Goal: Information Seeking & Learning: Learn about a topic

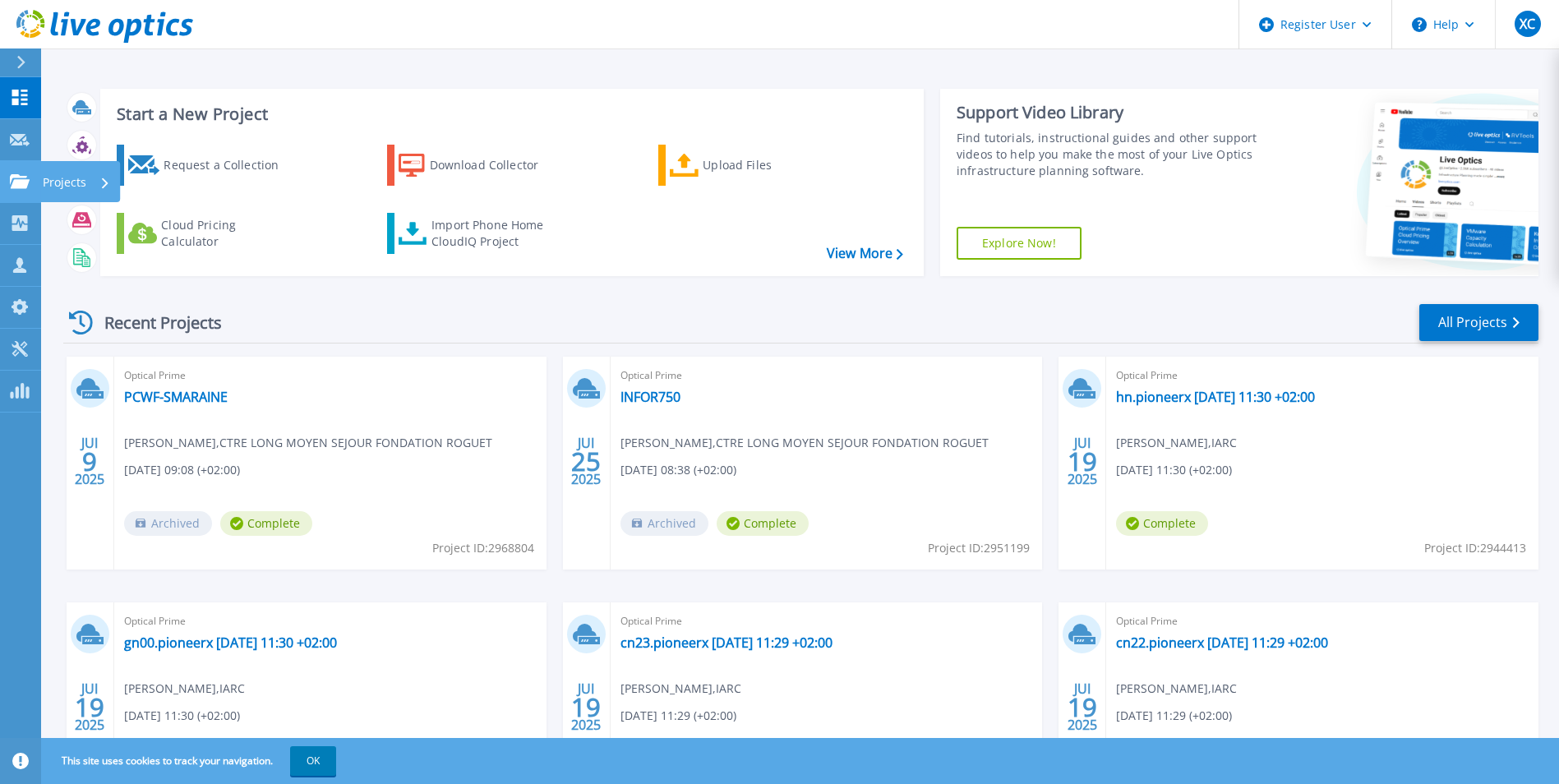
click at [14, 180] on icon at bounding box center [20, 181] width 20 height 14
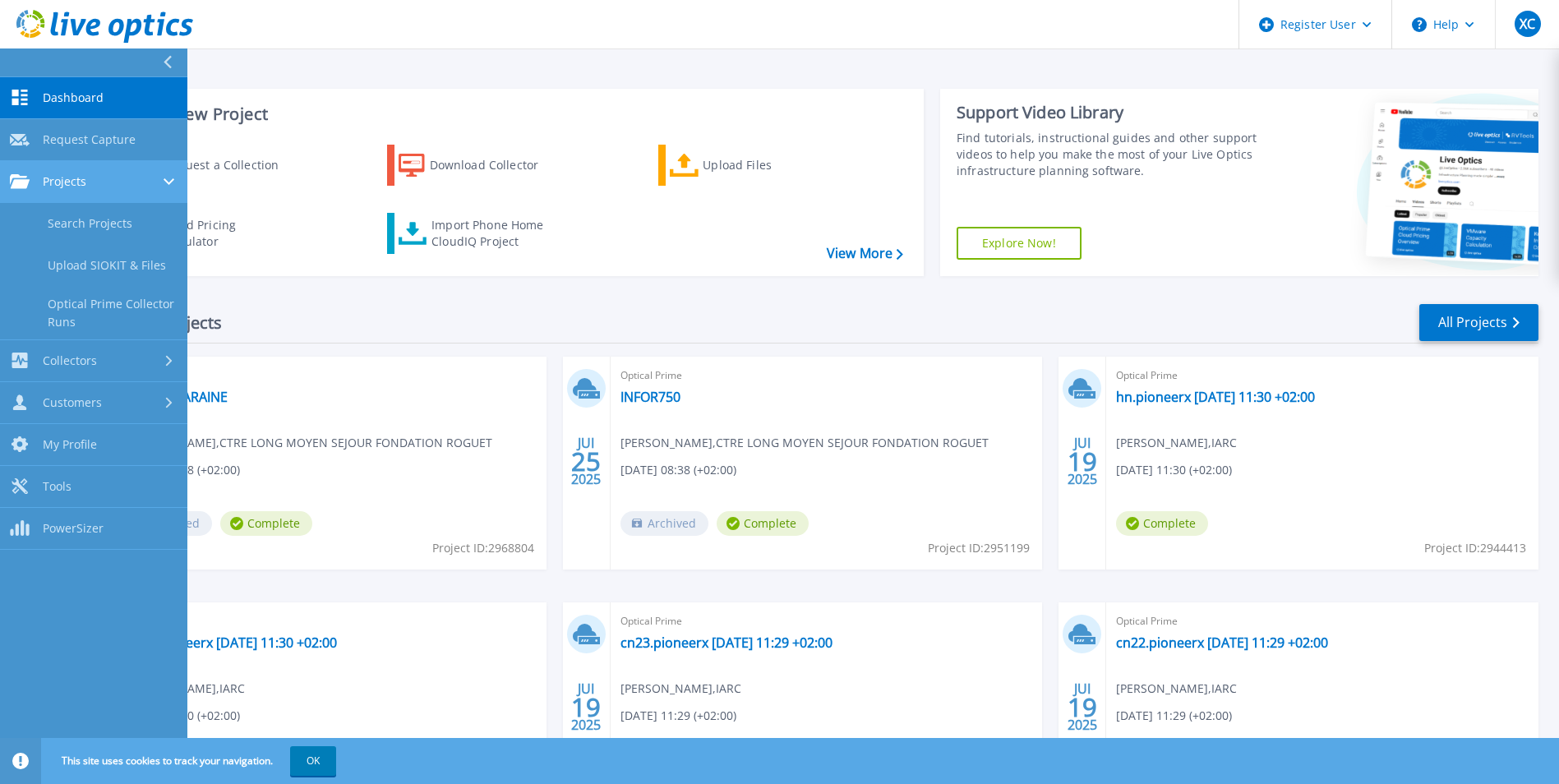
click at [14, 180] on icon at bounding box center [20, 181] width 20 height 14
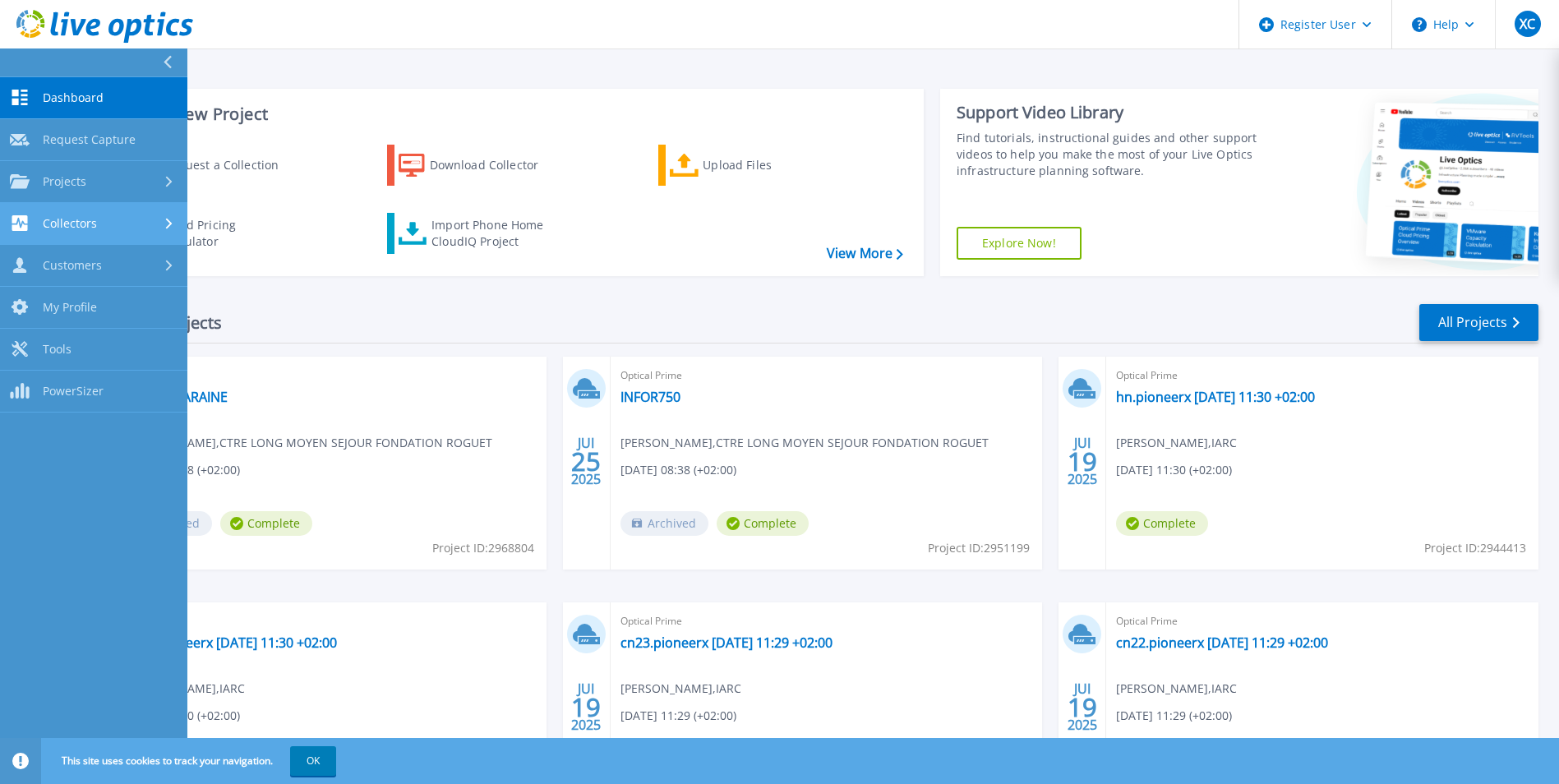
click at [16, 213] on link "Collectors Collectors" at bounding box center [94, 224] width 188 height 41
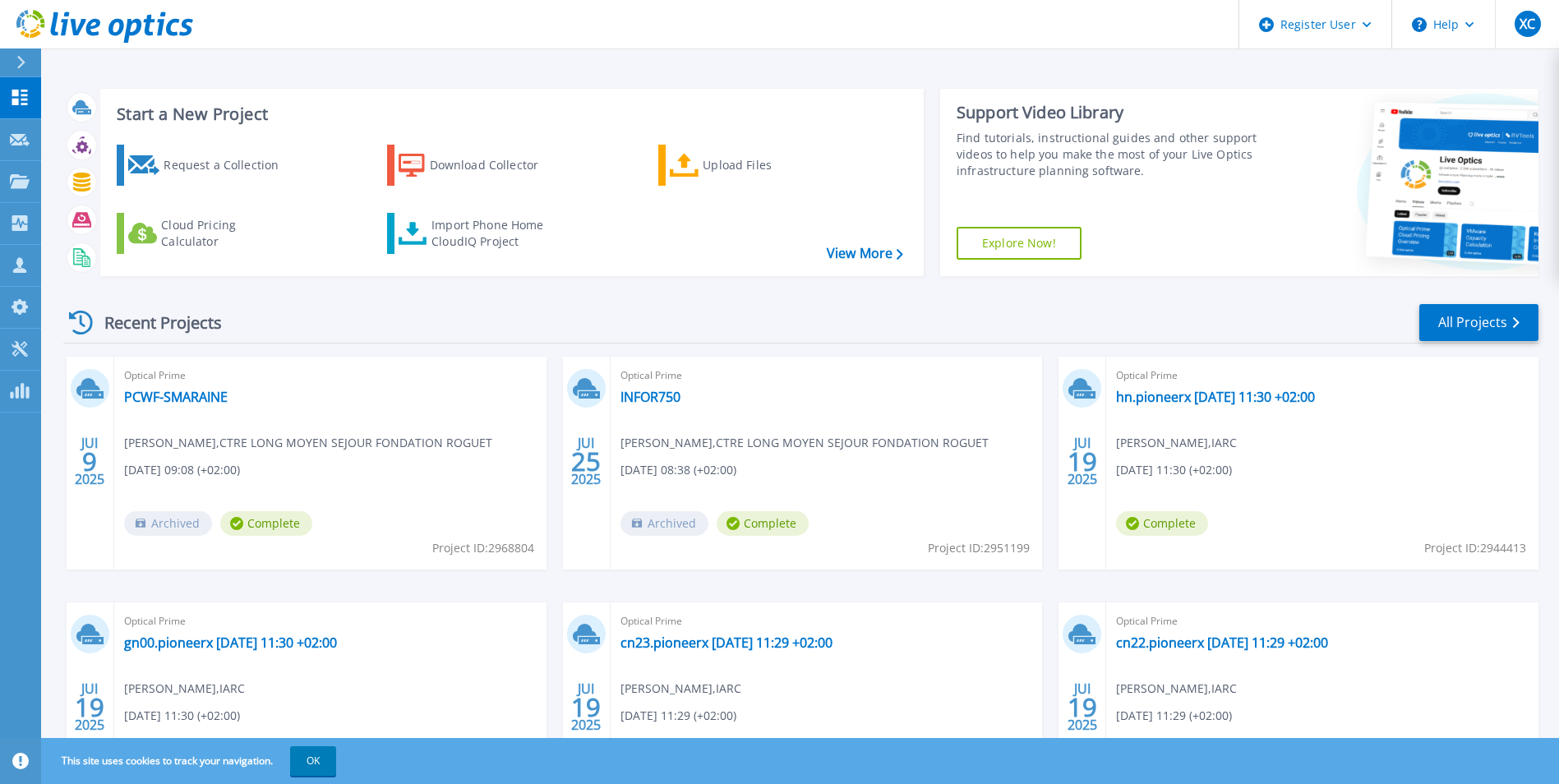
click at [646, 251] on div "Request a Collection Download Collector Upload Files Cloud Pricing Calculator I…" at bounding box center [510, 199] width 812 height 136
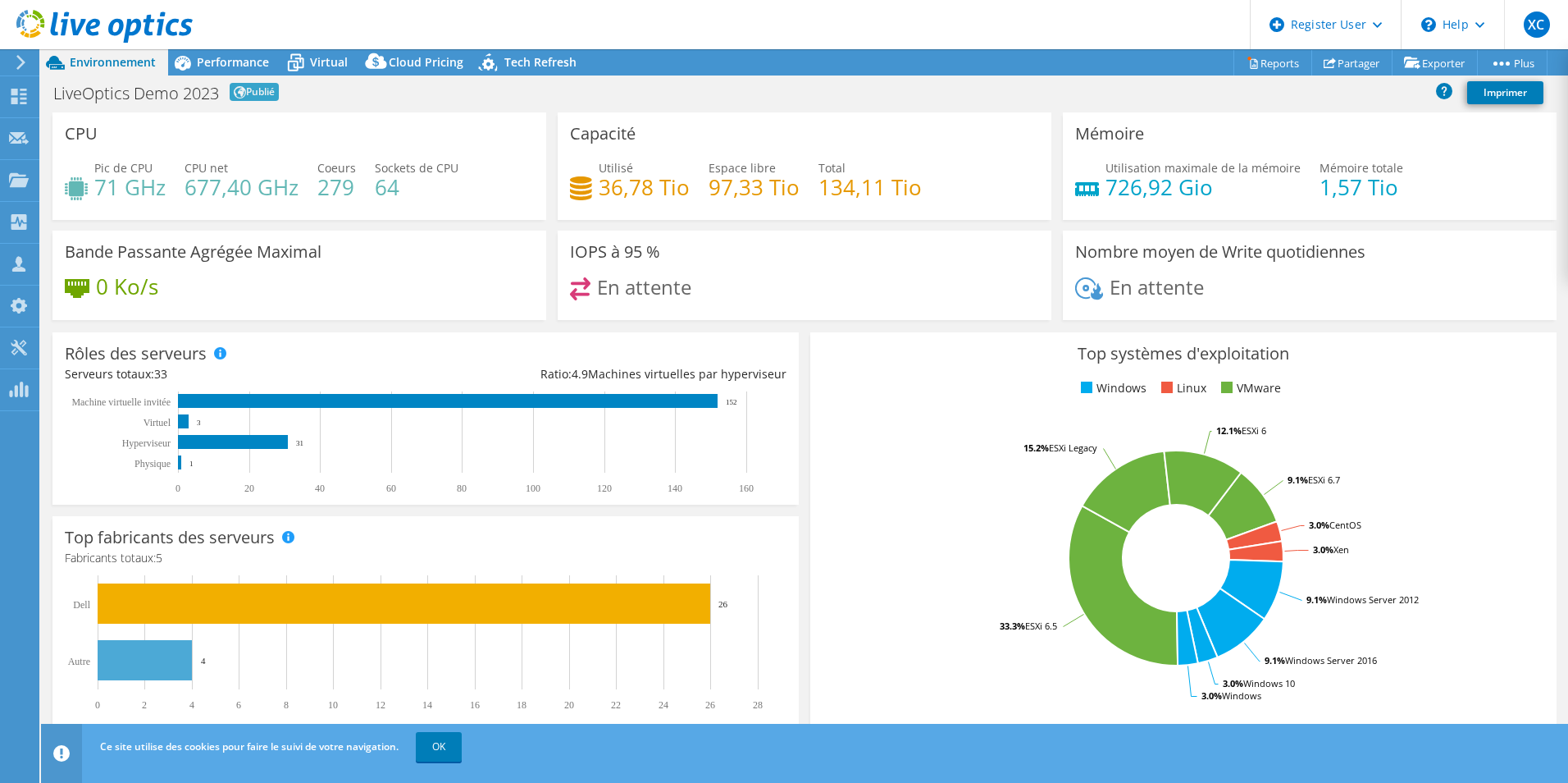
drag, startPoint x: 226, startPoint y: 54, endPoint x: 673, endPoint y: 172, distance: 462.3
click at [226, 54] on span "Performance" at bounding box center [233, 61] width 72 height 16
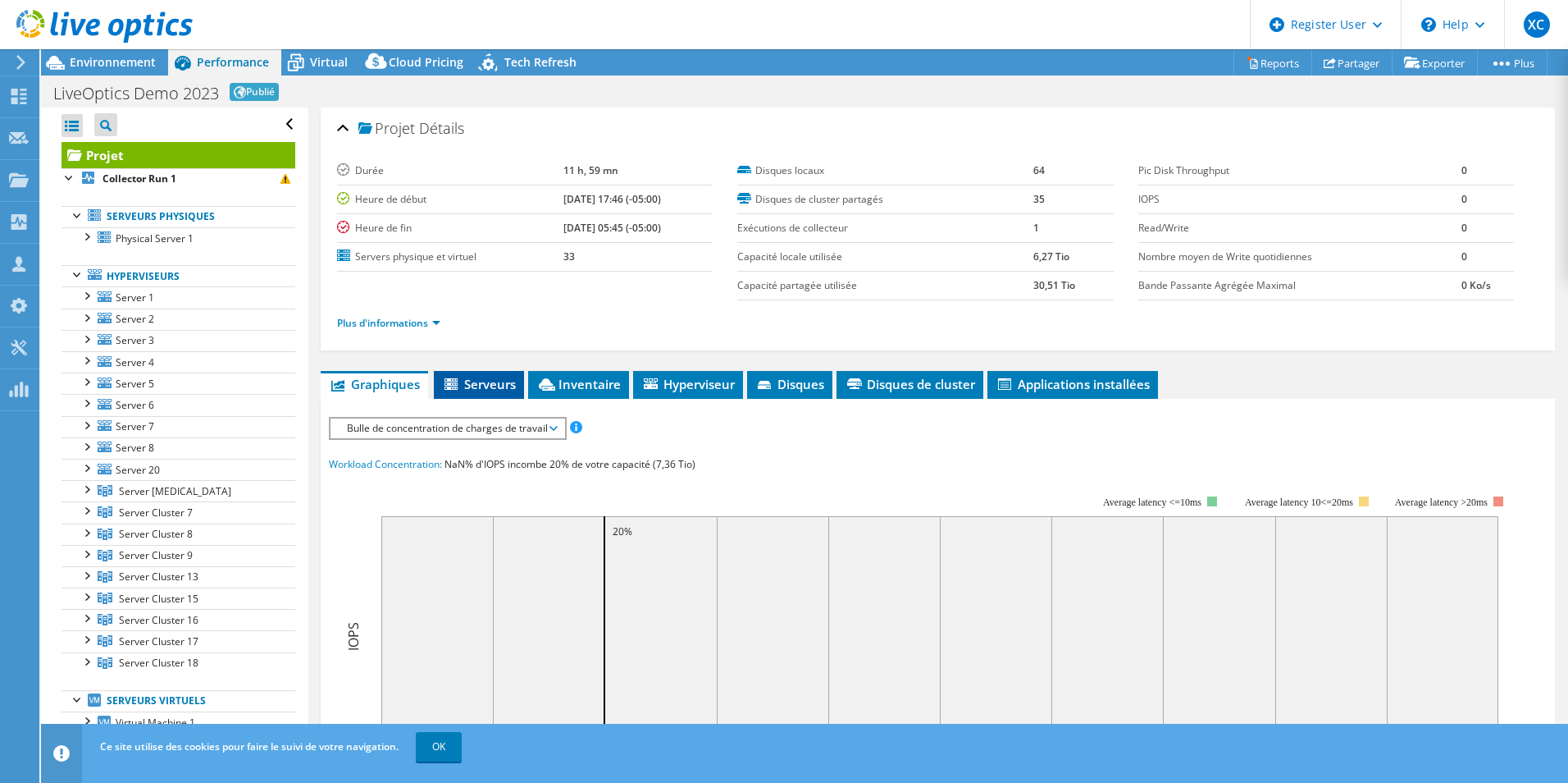
click at [493, 382] on span "Serveurs" at bounding box center [479, 384] width 74 height 17
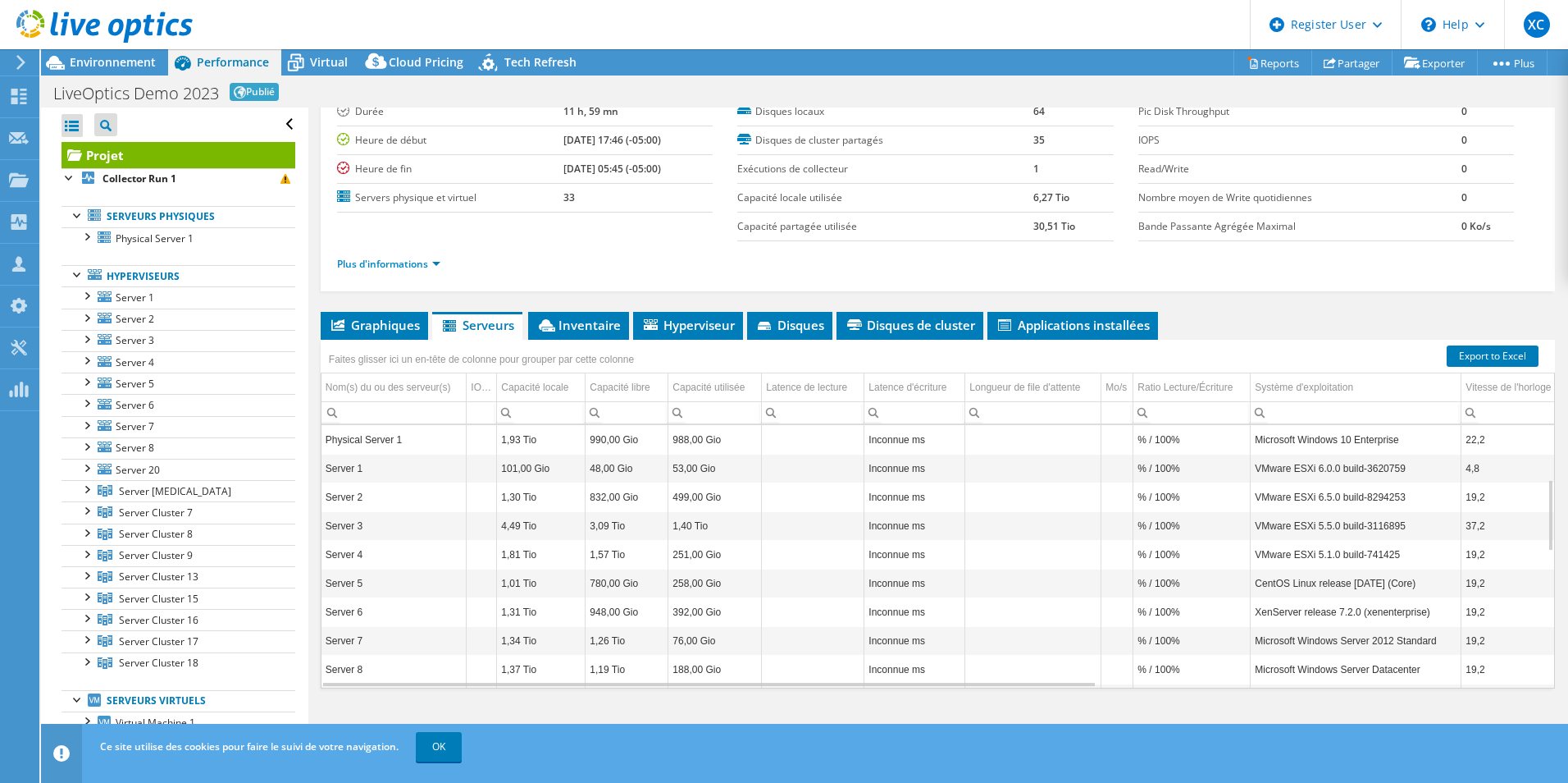
scroll to position [197, 0]
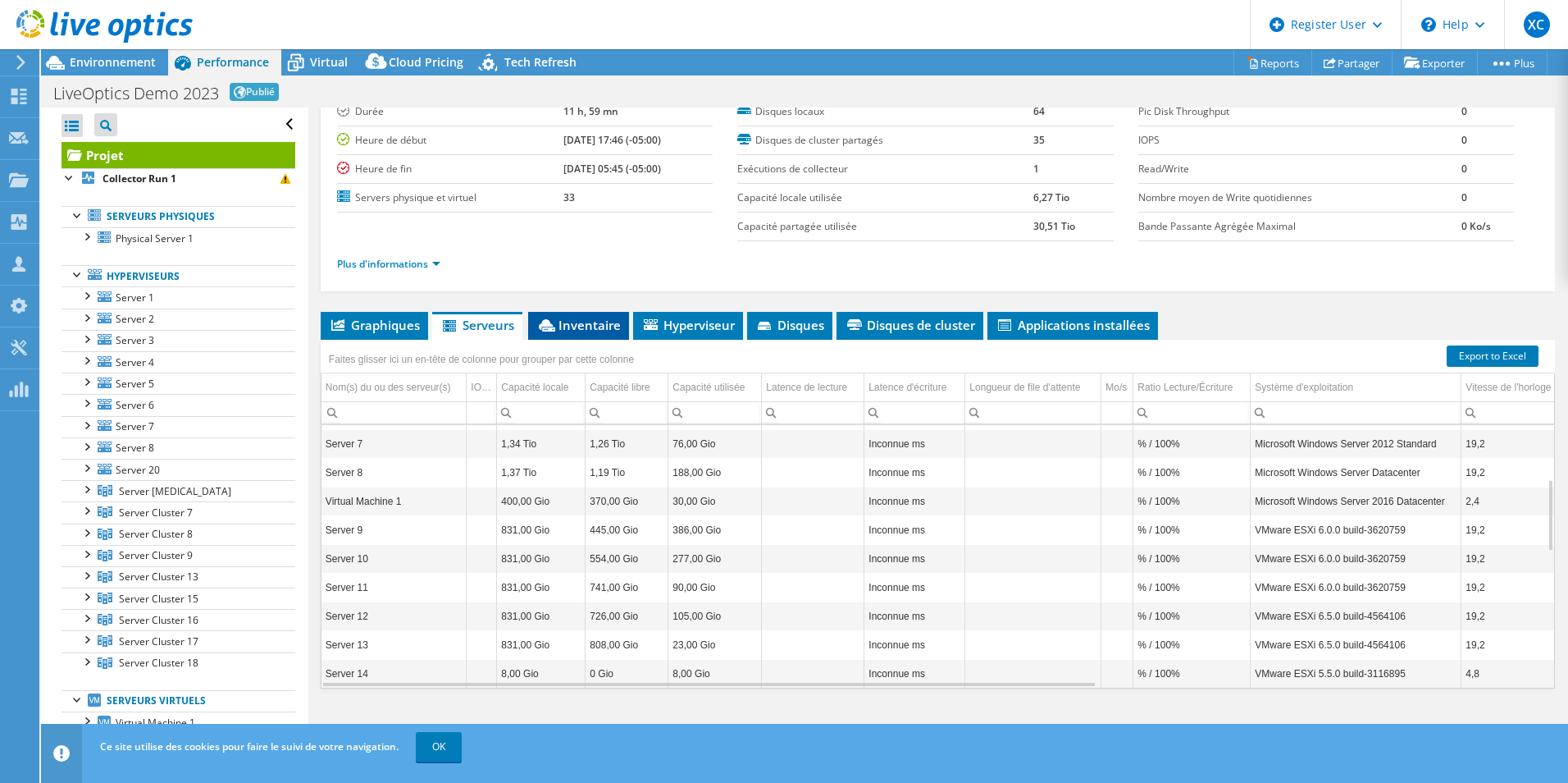
click at [596, 326] on span "Inventaire" at bounding box center [579, 325] width 84 height 17
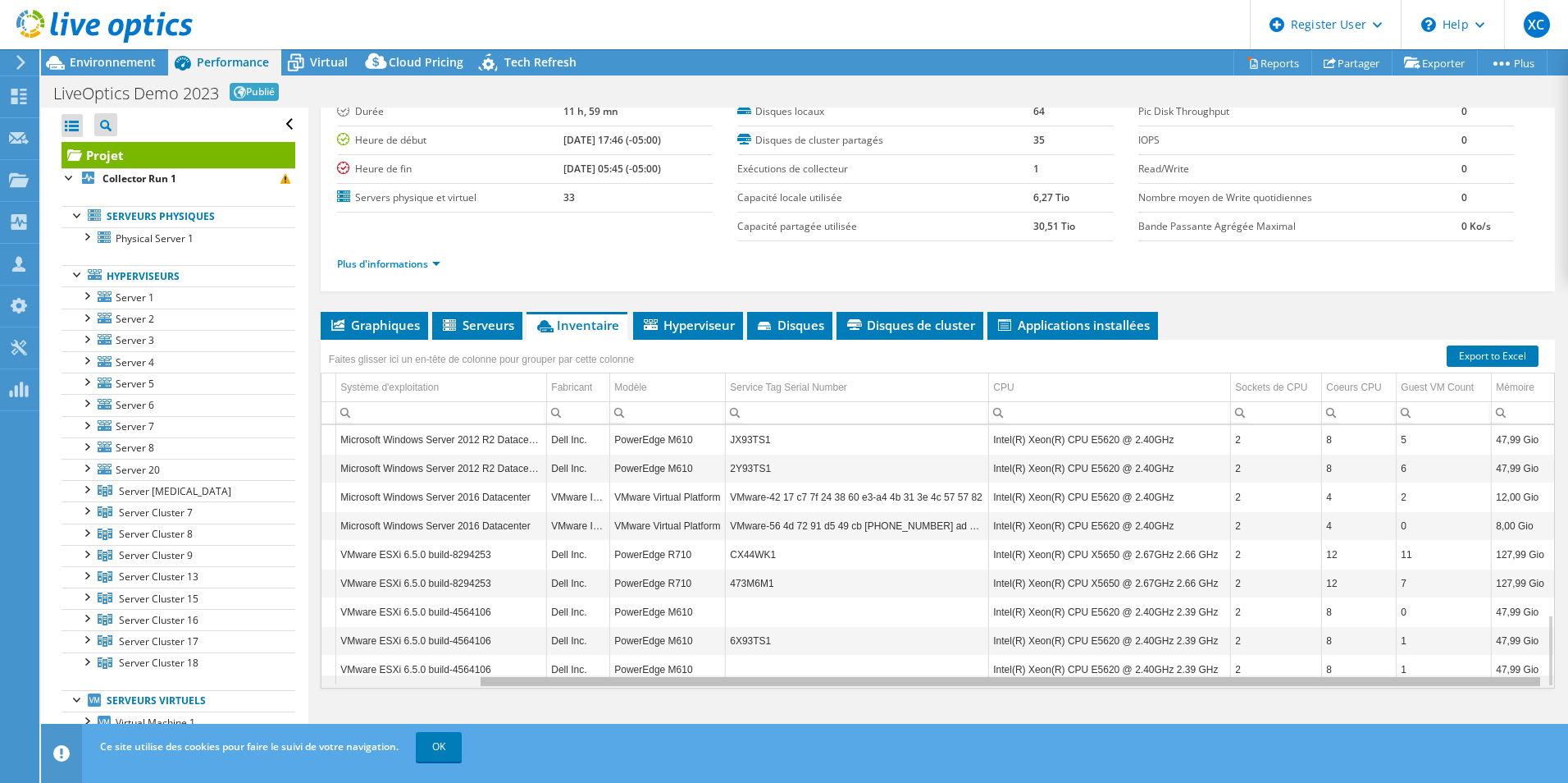
scroll to position [0, 0]
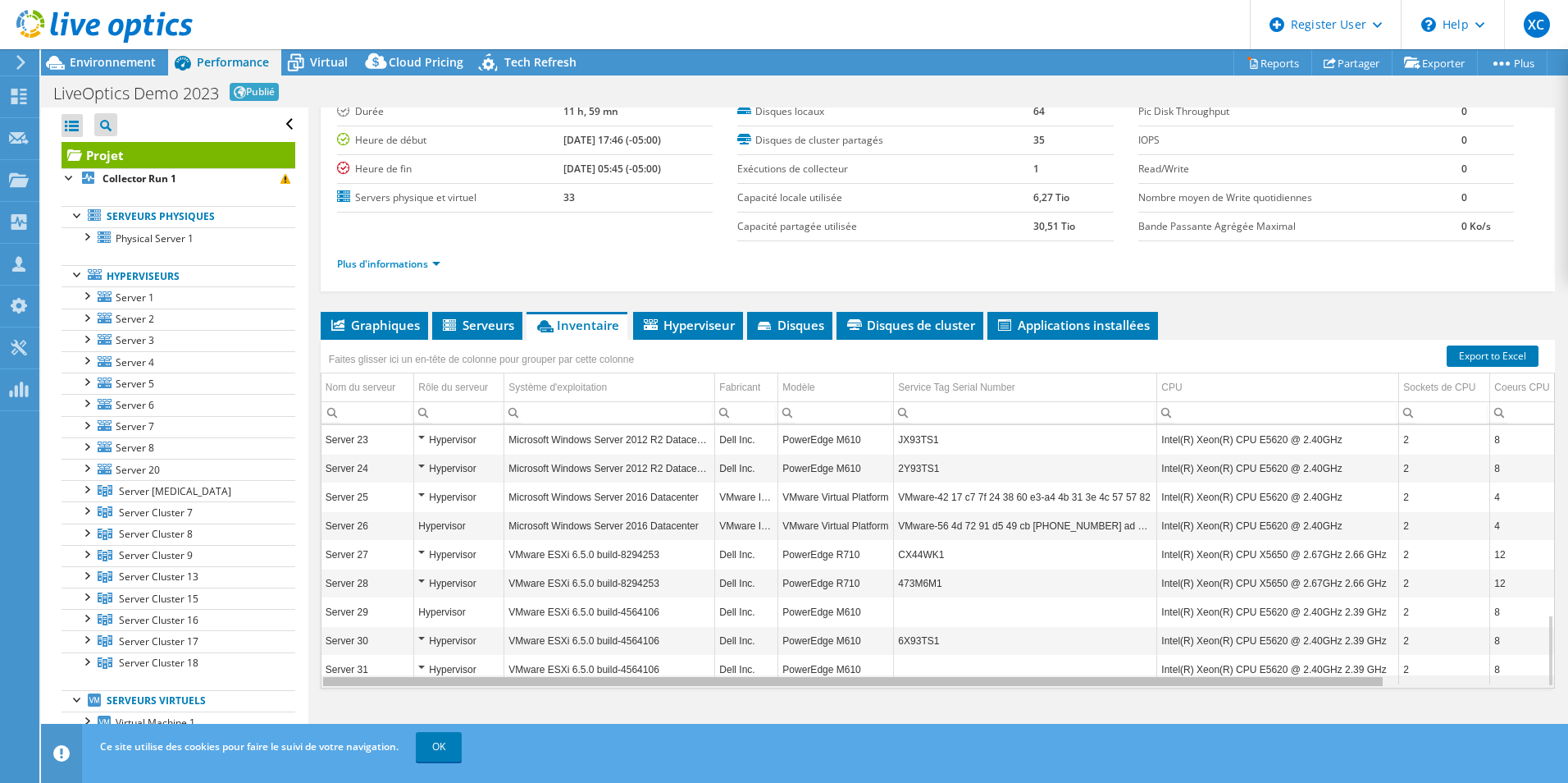
drag, startPoint x: 787, startPoint y: 683, endPoint x: 647, endPoint y: 683, distance: 140.0
click at [647, 683] on body "XC Utilisateur Dell [PERSON_NAME] [PERSON_NAME][EMAIL_ADDRESS][DOMAIN_NAME] Del…" at bounding box center [784, 391] width 1568 height 783
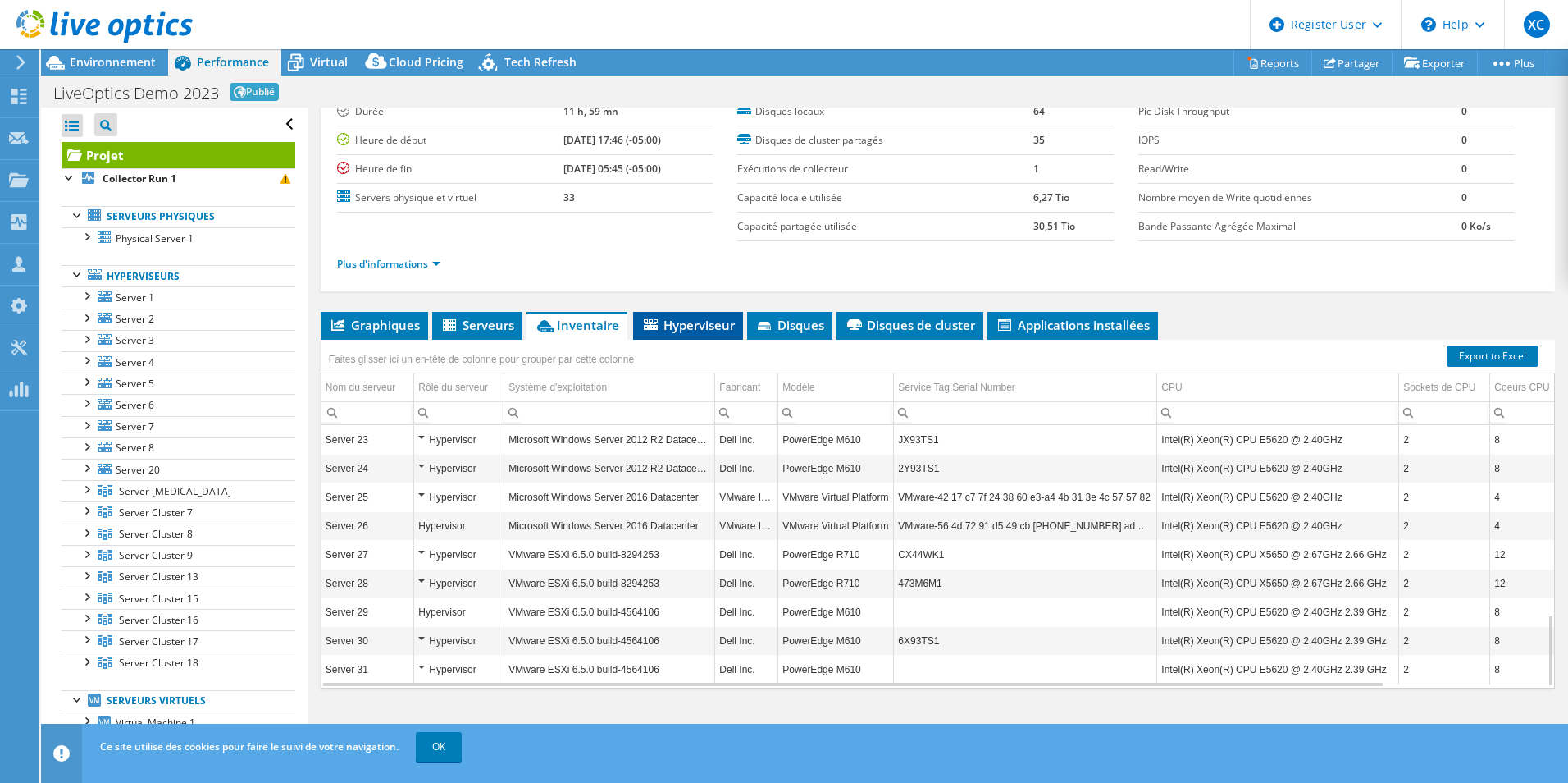
click at [683, 321] on span "Hyperviseur" at bounding box center [688, 325] width 94 height 17
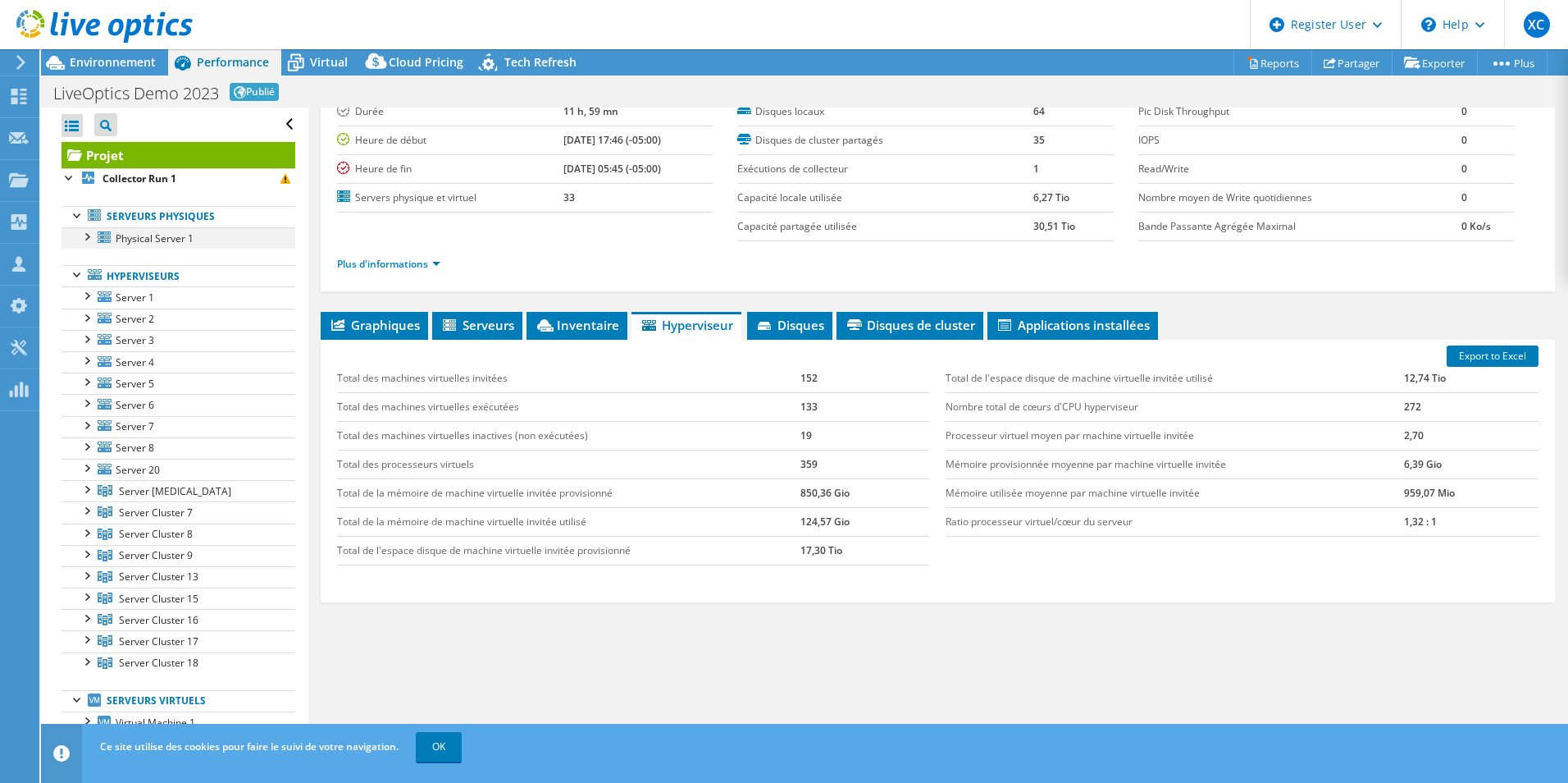
click at [87, 236] on div at bounding box center [86, 235] width 17 height 17
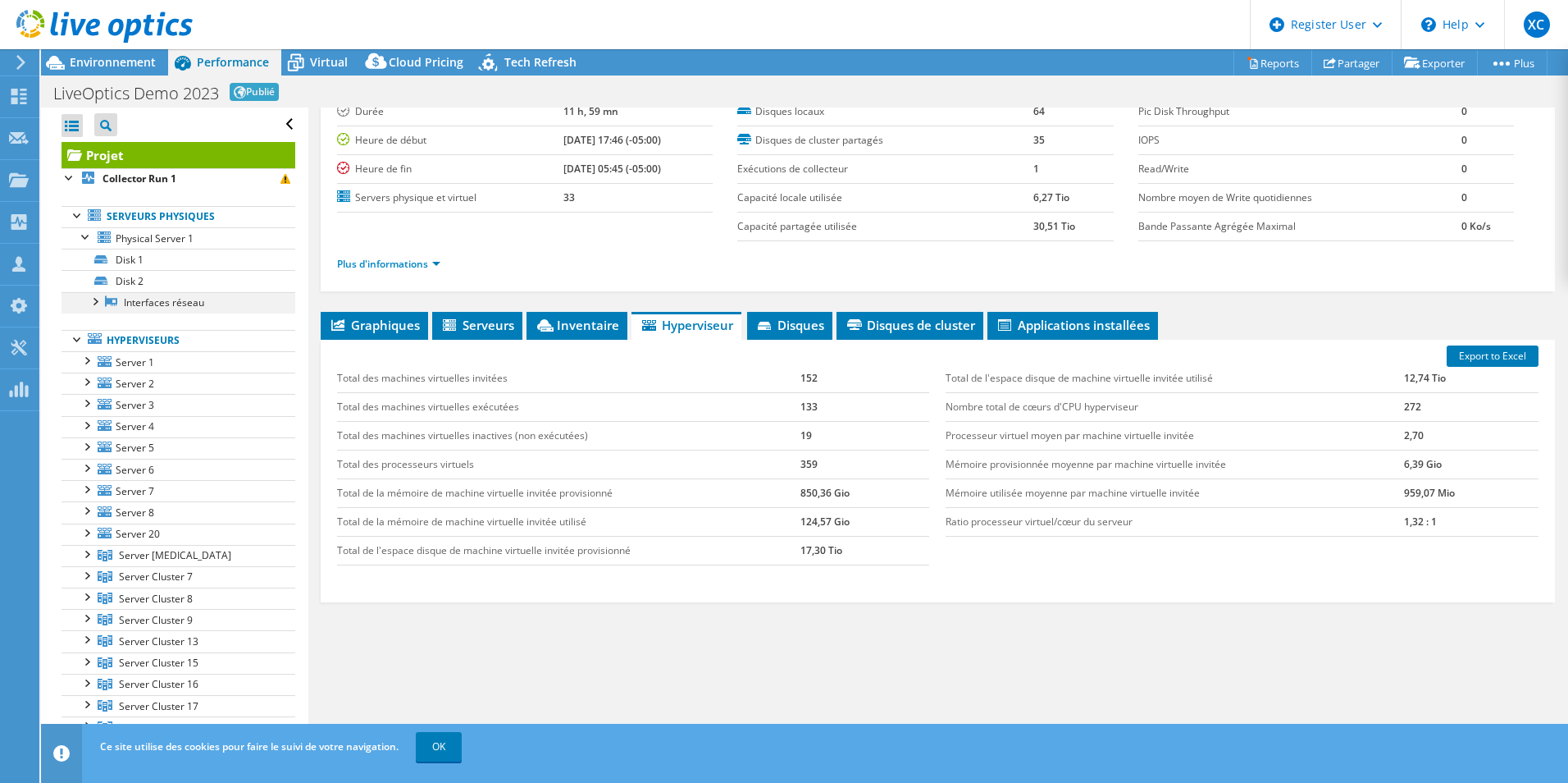
click at [99, 301] on div at bounding box center [94, 300] width 17 height 17
click at [133, 320] on icon at bounding box center [128, 322] width 12 height 11
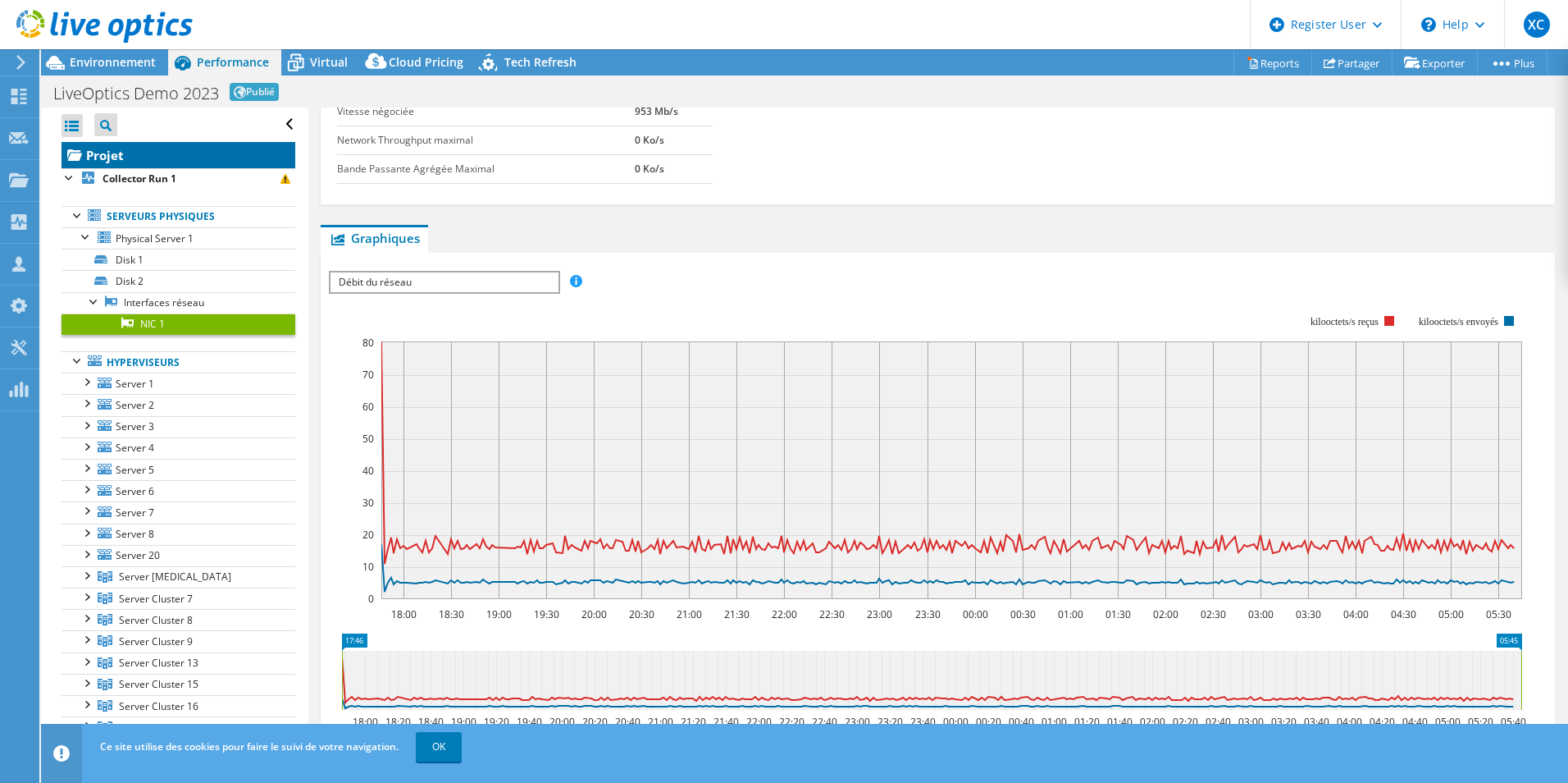
click at [113, 162] on link "Projet" at bounding box center [178, 155] width 234 height 27
